Goal: Information Seeking & Learning: Learn about a topic

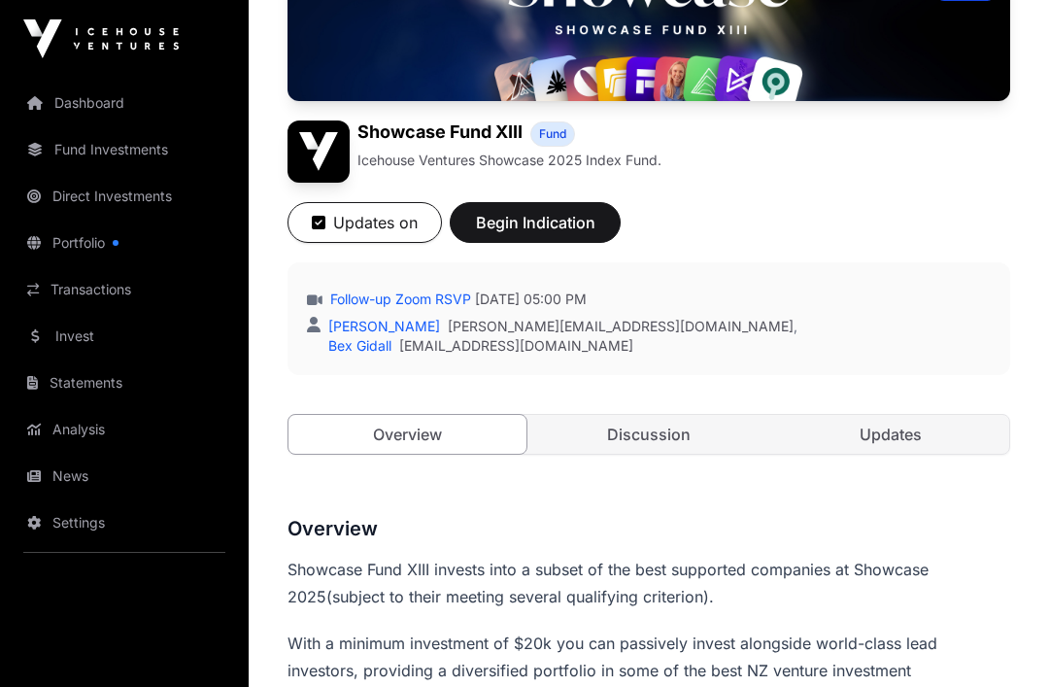
scroll to position [213, 0]
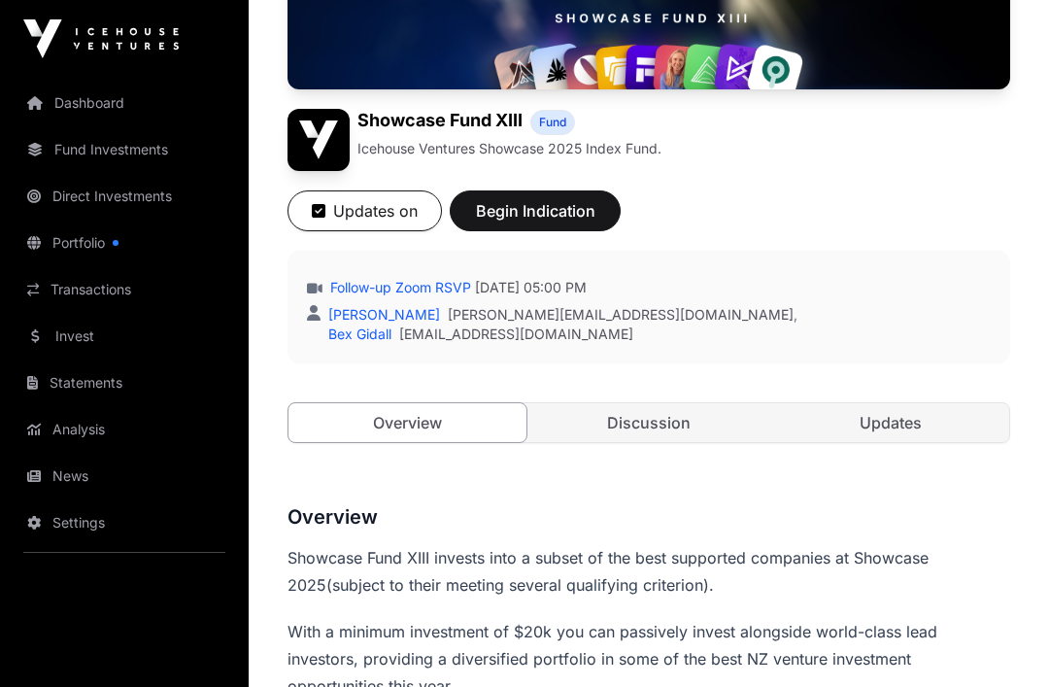
click at [179, 351] on link "Invest" at bounding box center [125, 336] width 218 height 43
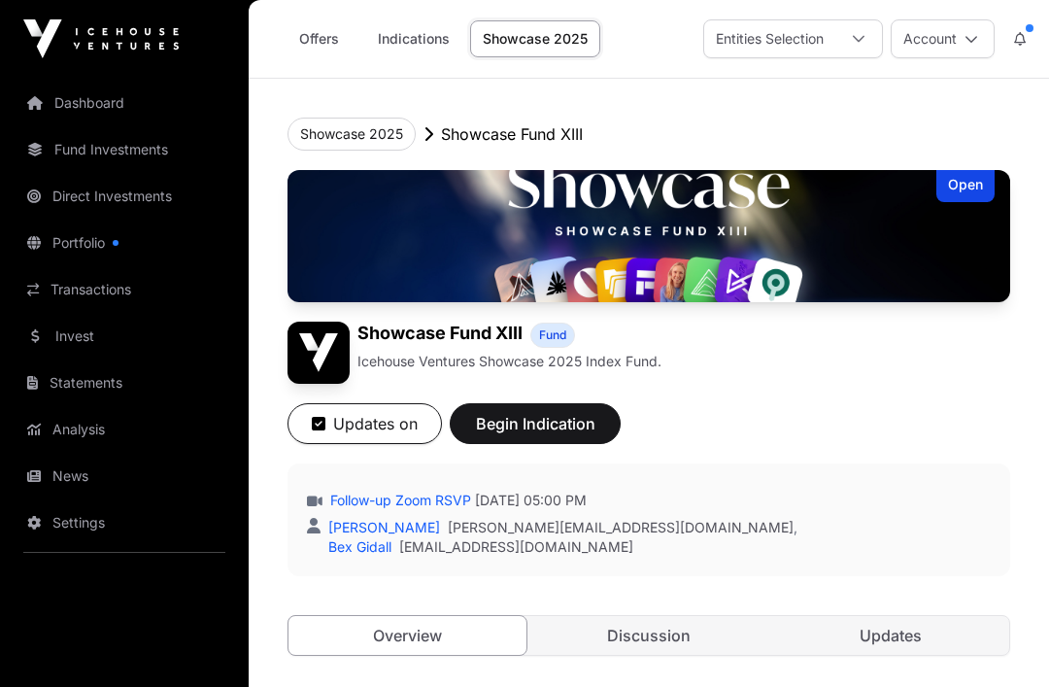
scroll to position [213, 0]
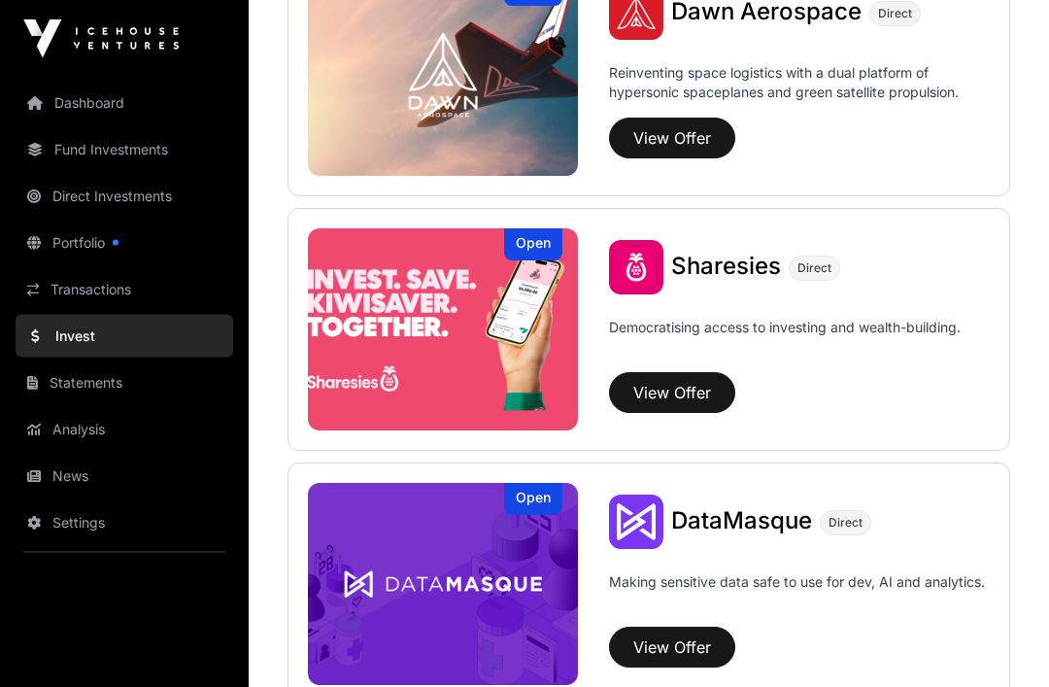
scroll to position [2325, 0]
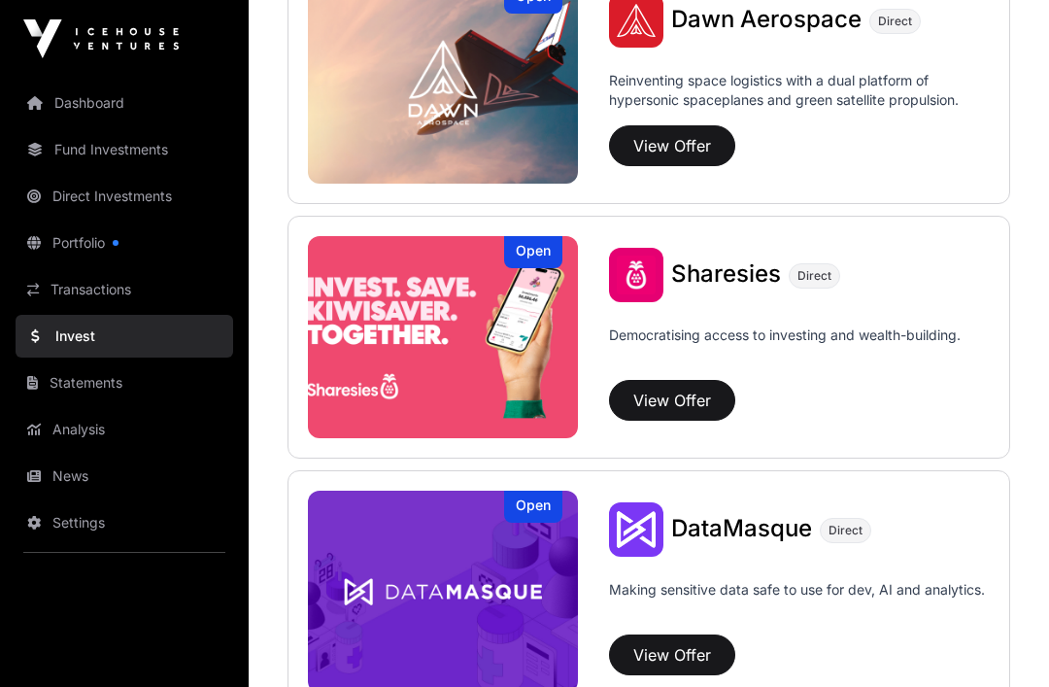
click at [766, 272] on span "Sharesies" at bounding box center [726, 273] width 110 height 28
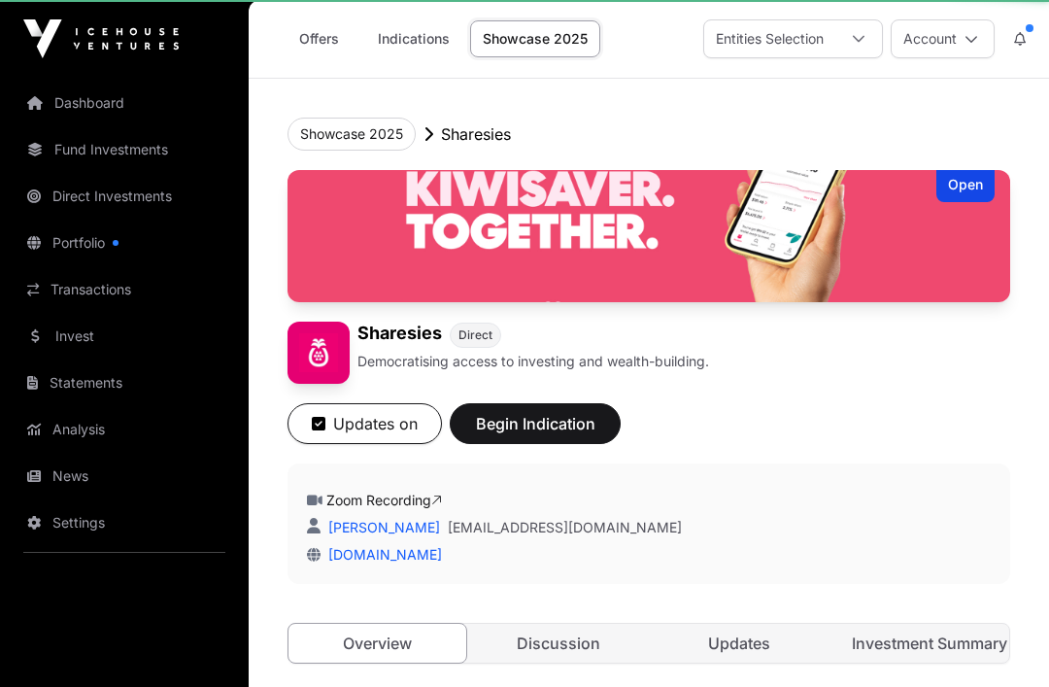
click at [686, 397] on div "Updates on Begin Indication" at bounding box center [649, 414] width 723 height 60
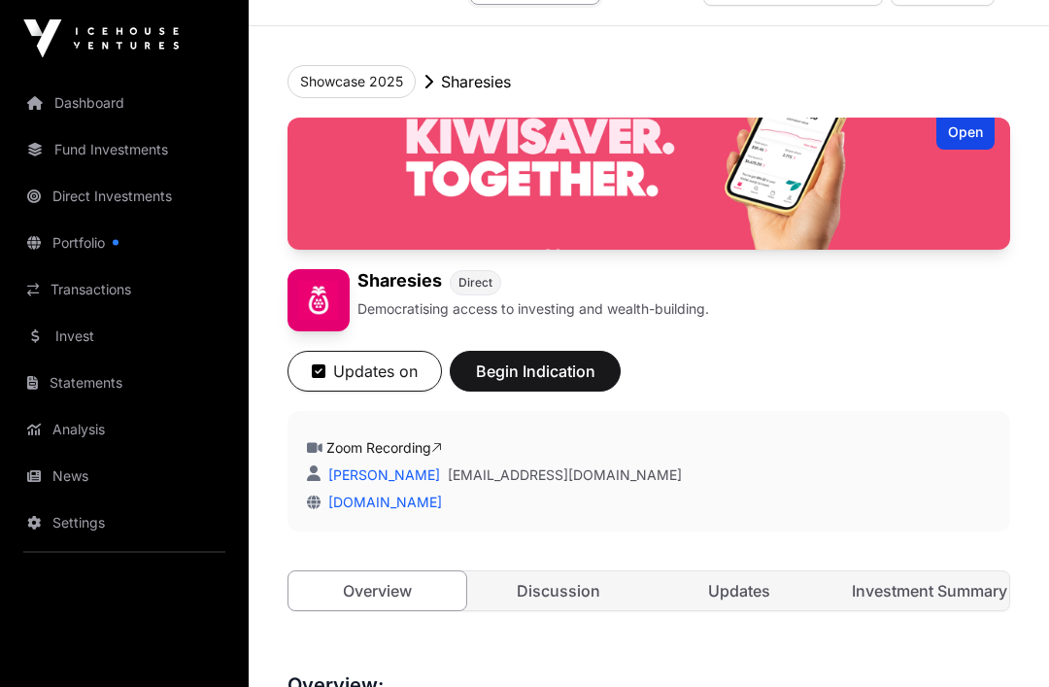
scroll to position [250, 0]
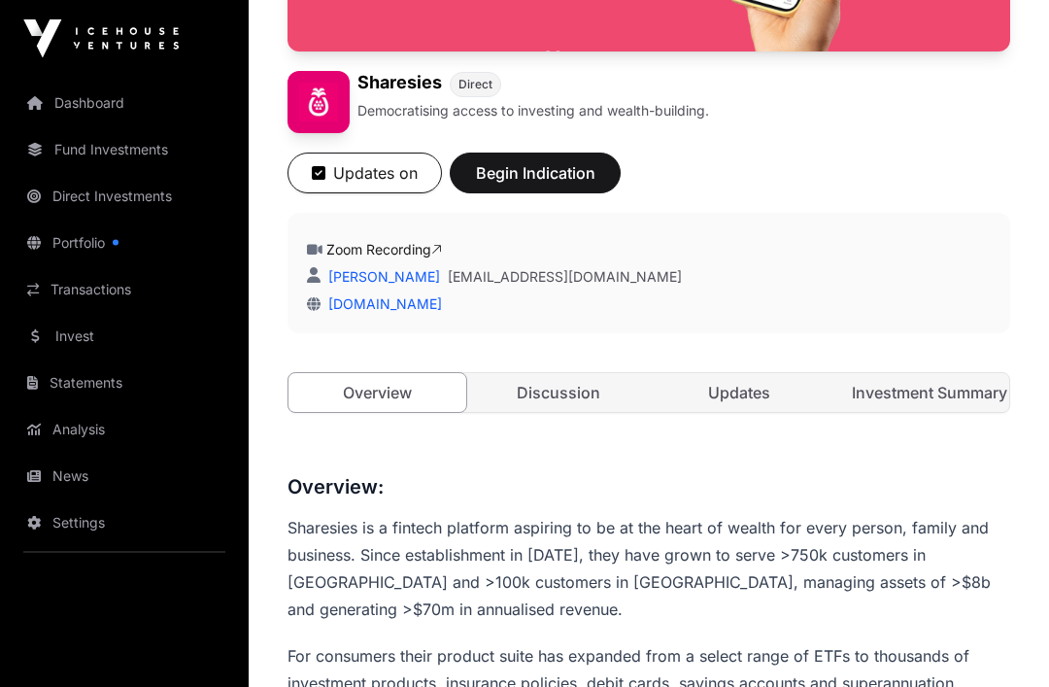
click at [420, 256] on link "Zoom Recording" at bounding box center [384, 250] width 116 height 17
